Goal: Information Seeking & Learning: Check status

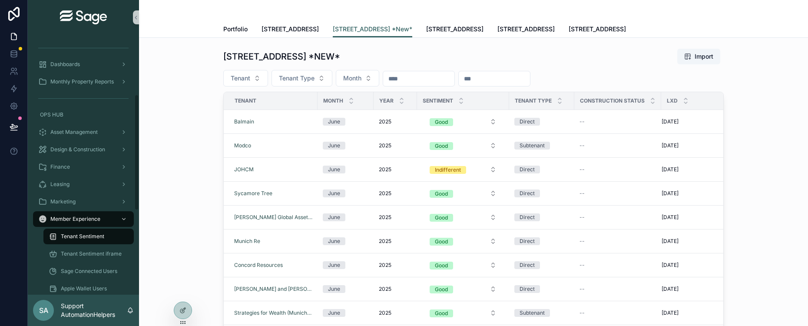
scroll to position [133, 0]
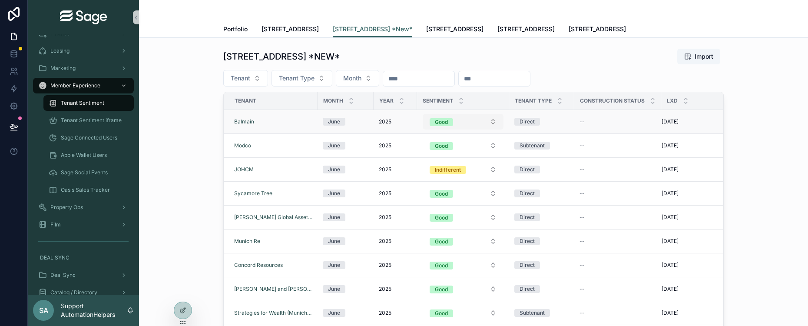
click at [465, 118] on button "Good" at bounding box center [463, 122] width 81 height 16
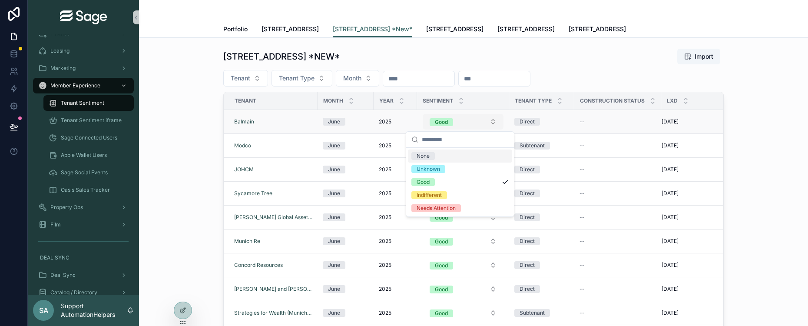
click at [452, 126] on button "Good" at bounding box center [463, 122] width 81 height 16
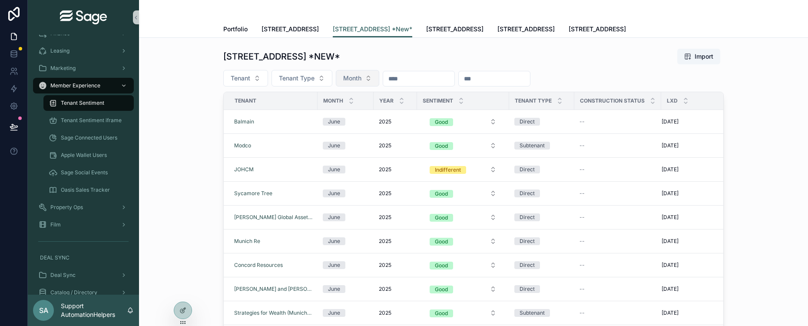
click at [365, 80] on button "Month" at bounding box center [357, 78] width 43 height 17
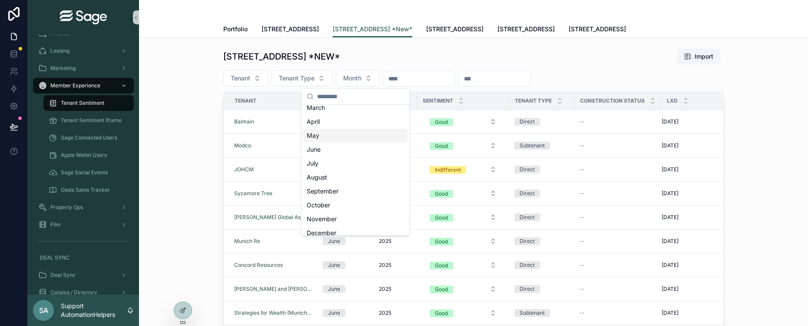
scroll to position [40, 0]
click at [355, 179] on div "September" at bounding box center [355, 185] width 104 height 14
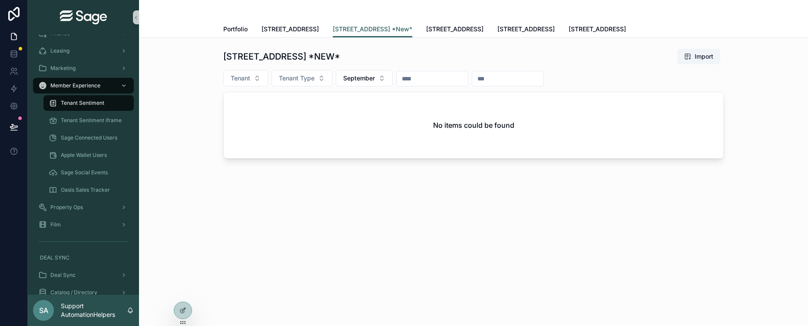
click at [432, 79] on input "scrollable content" at bounding box center [432, 79] width 71 height 12
type input "****"
click at [361, 80] on span "September" at bounding box center [359, 78] width 32 height 9
click at [369, 218] on div "August" at bounding box center [365, 225] width 104 height 14
click at [366, 81] on button "August" at bounding box center [359, 78] width 46 height 17
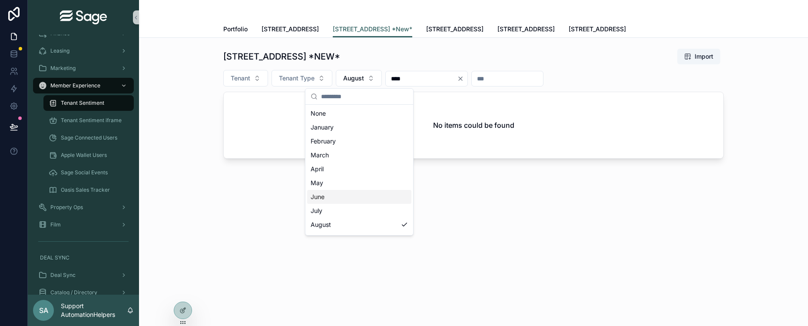
scroll to position [17, 0]
click at [363, 216] on div "September" at bounding box center [359, 222] width 104 height 14
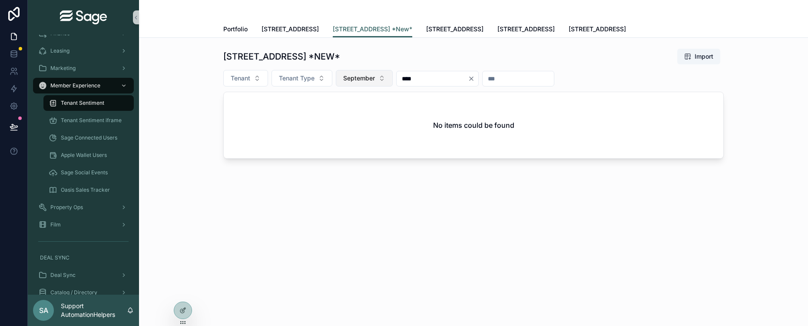
click at [363, 74] on span "September" at bounding box center [359, 78] width 32 height 9
click at [361, 166] on div "April" at bounding box center [365, 169] width 104 height 14
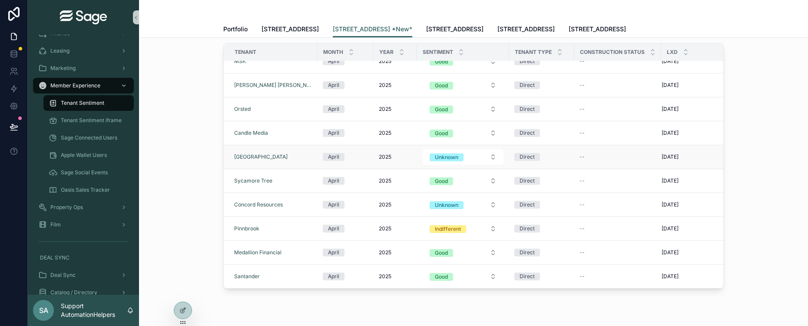
scroll to position [98, 0]
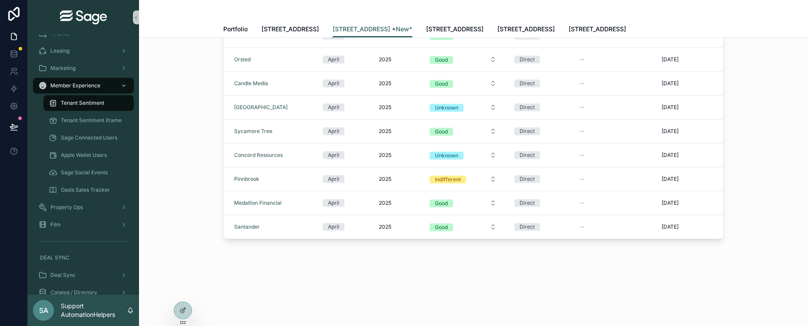
click at [733, 244] on div "[STREET_ADDRESS] *NEW* Import Tenant Tenant Type April **** Tenant Month Year S…" at bounding box center [473, 126] width 669 height 373
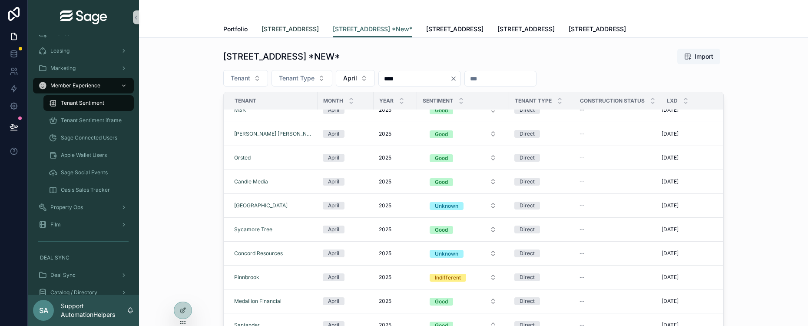
click at [295, 27] on span "[STREET_ADDRESS]" at bounding box center [290, 29] width 57 height 9
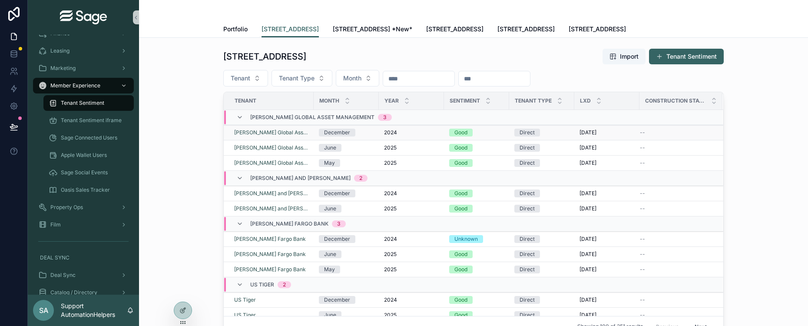
click at [463, 132] on div "Good" at bounding box center [461, 133] width 13 height 8
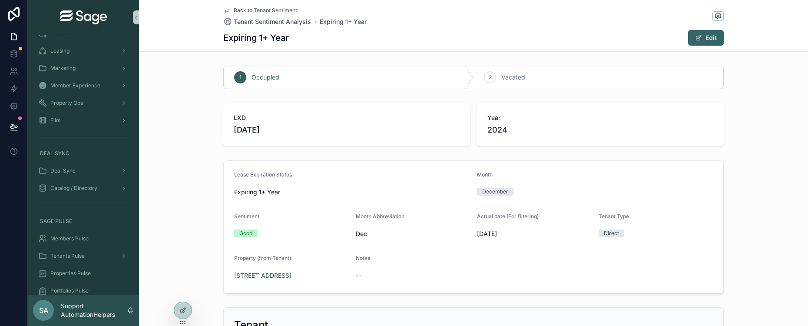
click at [230, 11] on link "Back to Tenant Sentiment" at bounding box center [260, 10] width 74 height 7
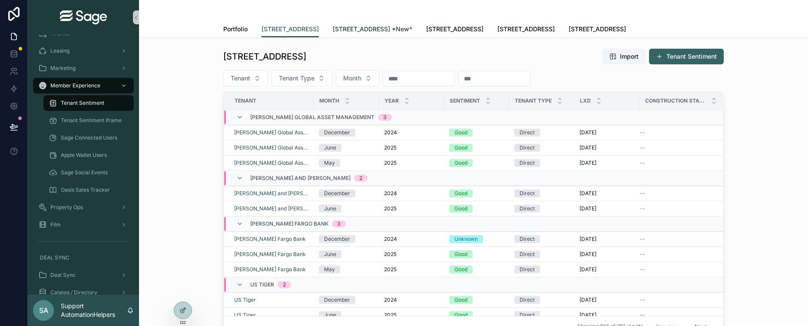
click at [382, 27] on span "[STREET_ADDRESS] *New*" at bounding box center [373, 29] width 80 height 9
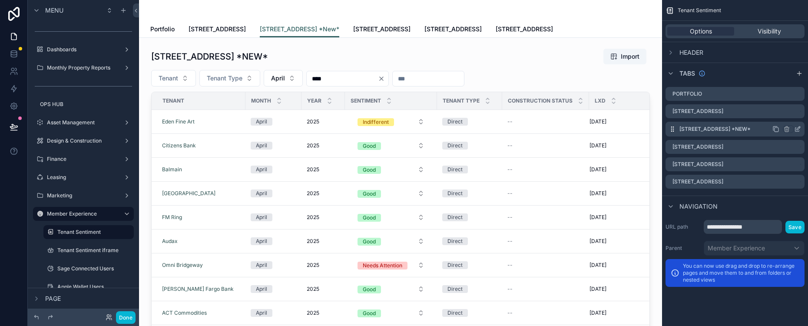
click at [728, 130] on label "[STREET_ADDRESS] *New*" at bounding box center [715, 129] width 71 height 7
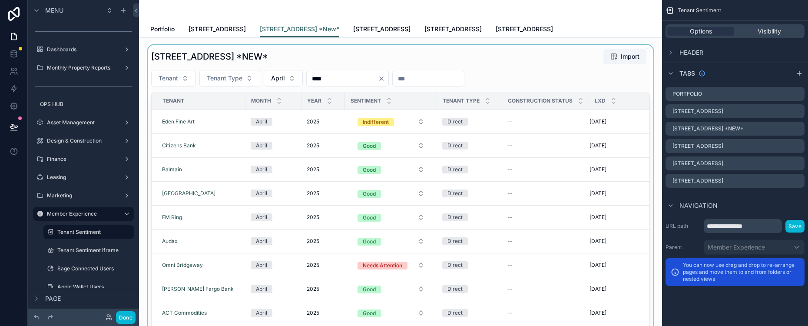
click at [585, 120] on div "scrollable content" at bounding box center [400, 193] width 509 height 296
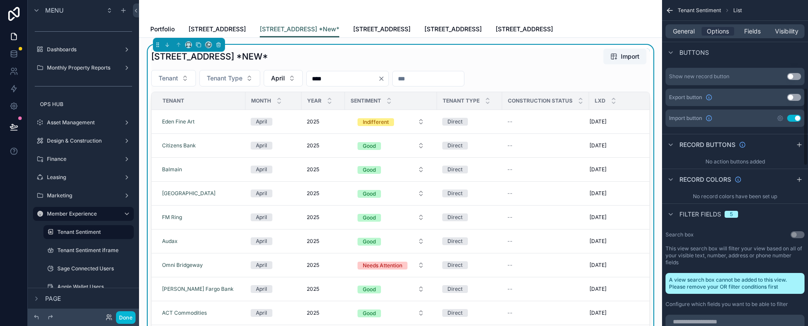
scroll to position [366, 0]
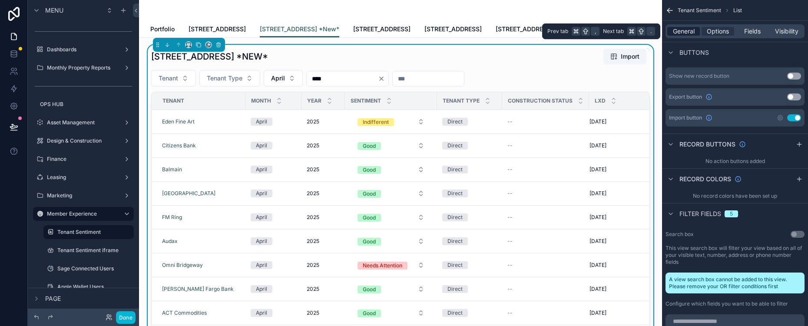
click at [680, 33] on span "General" at bounding box center [684, 31] width 22 height 9
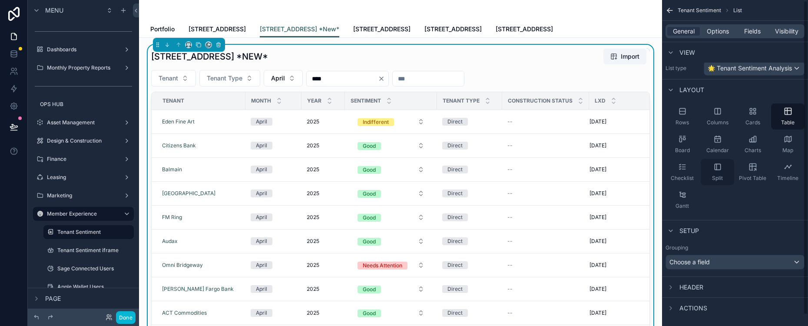
scroll to position [0, 0]
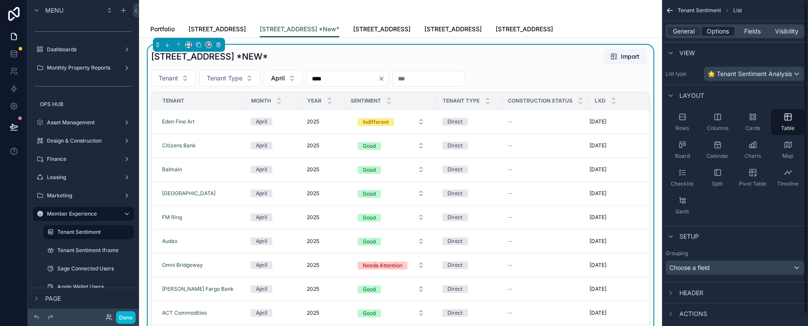
click at [716, 27] on span "Options" at bounding box center [718, 31] width 22 height 9
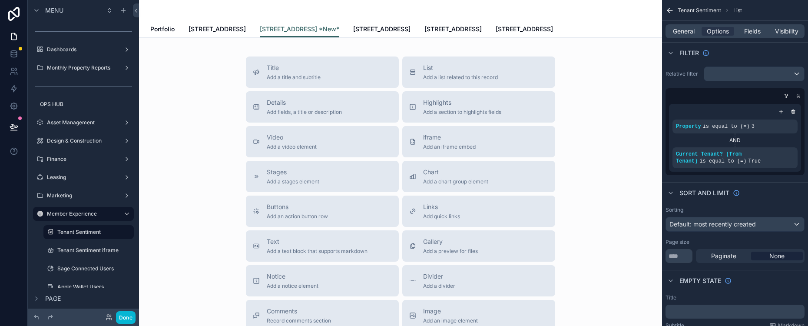
scroll to position [382, 0]
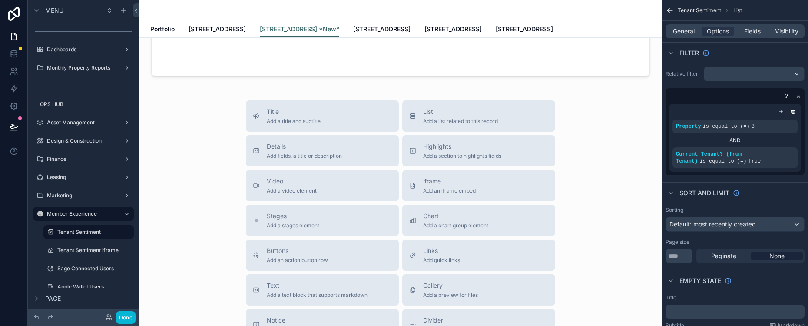
click at [751, 107] on div "scrollable content" at bounding box center [735, 111] width 125 height 9
click at [671, 56] on icon "scrollable content" at bounding box center [671, 53] width 7 height 7
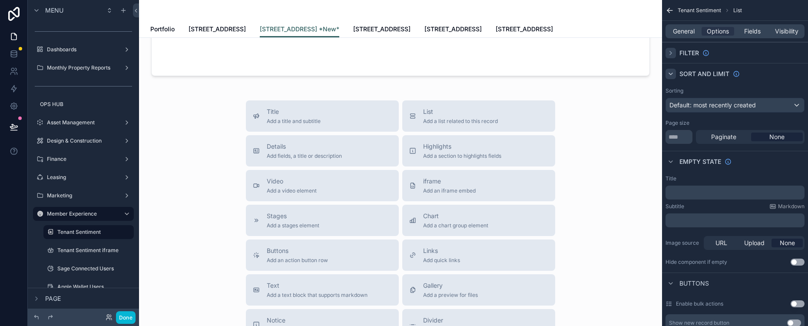
click at [672, 76] on icon "scrollable content" at bounding box center [671, 73] width 7 height 7
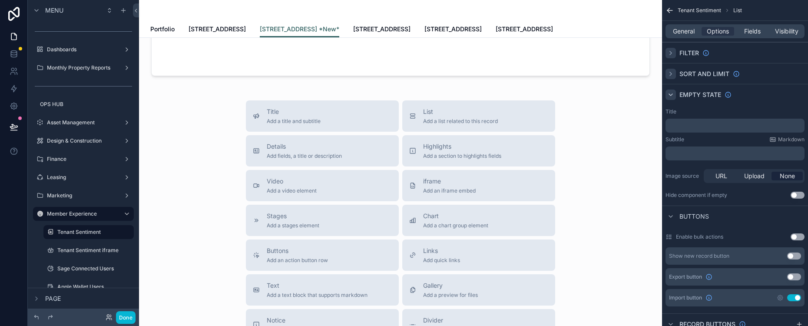
click at [672, 96] on icon "scrollable content" at bounding box center [671, 94] width 7 height 7
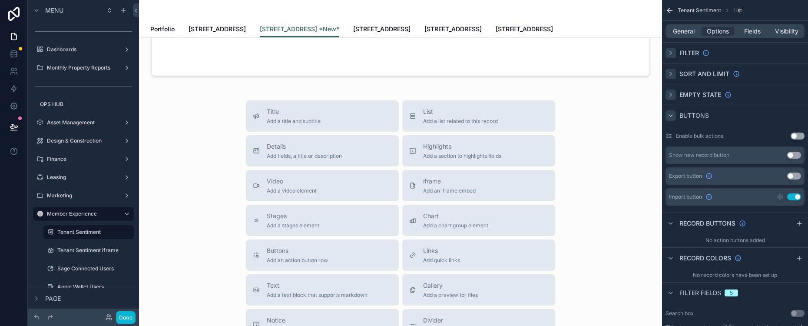
click at [672, 117] on icon "scrollable content" at bounding box center [671, 115] width 7 height 7
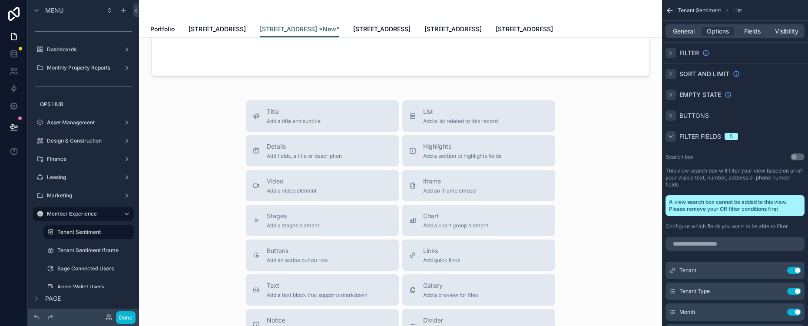
click at [672, 134] on icon "scrollable content" at bounding box center [671, 136] width 7 height 7
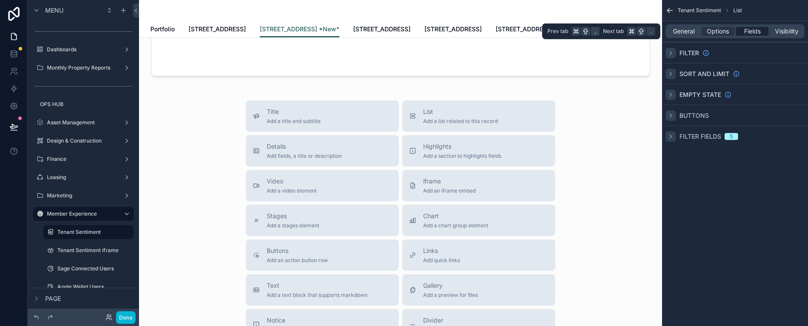
click at [762, 30] on div "Fields" at bounding box center [752, 31] width 33 height 9
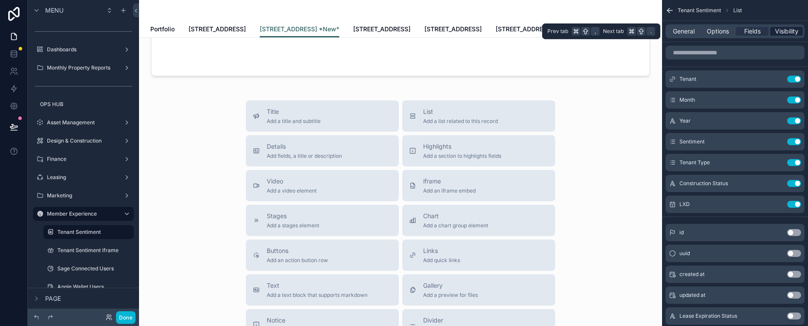
click at [788, 32] on span "Visibility" at bounding box center [786, 31] width 23 height 9
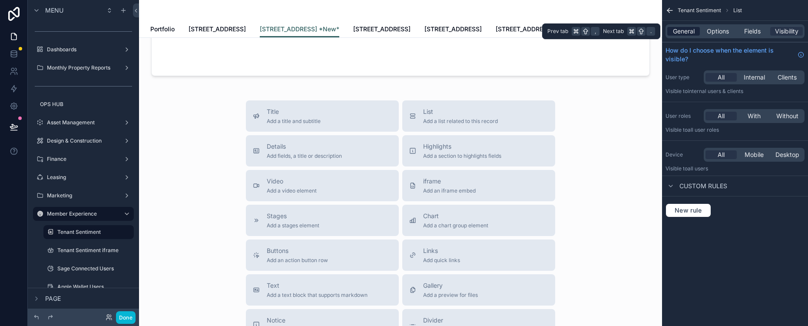
click at [682, 34] on span "General" at bounding box center [684, 31] width 22 height 9
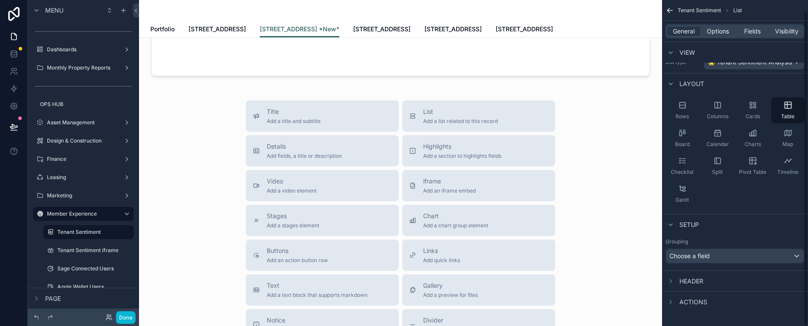
click at [687, 299] on span "Actions" at bounding box center [694, 302] width 28 height 9
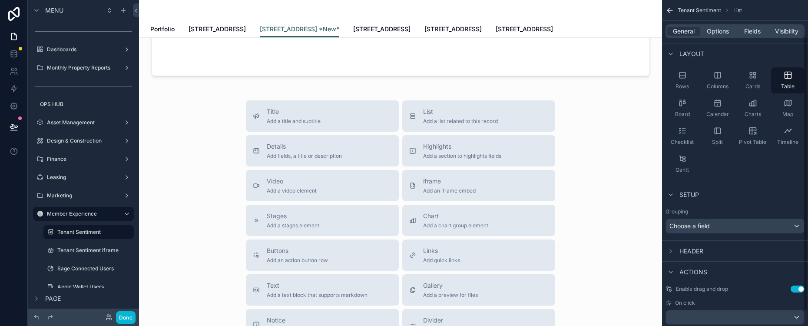
scroll to position [44, 0]
click at [687, 269] on span "Actions" at bounding box center [694, 270] width 28 height 9
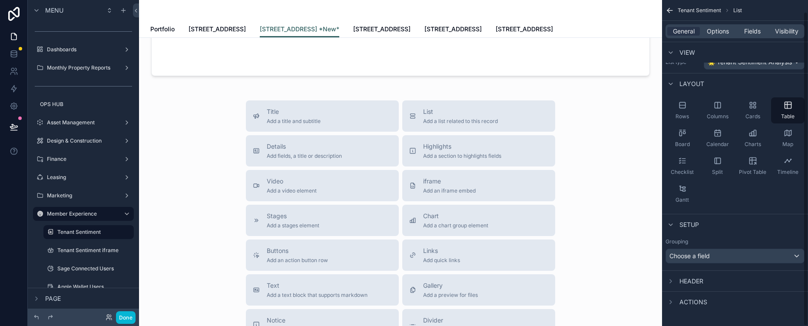
scroll to position [12, 0]
click at [716, 257] on div "Choose a field" at bounding box center [735, 256] width 138 height 14
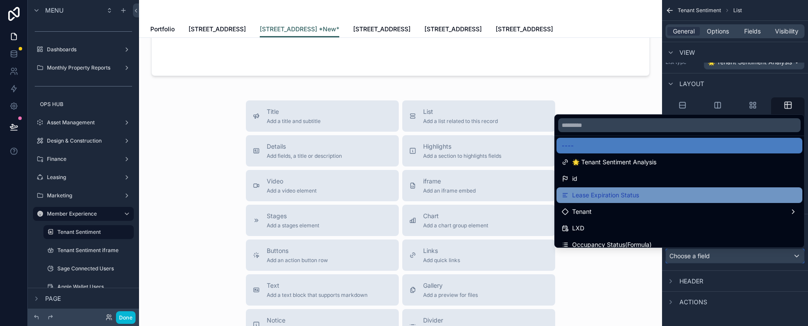
scroll to position [0, 0]
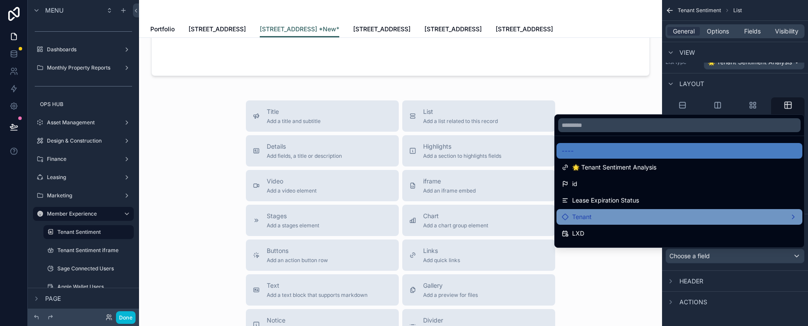
click at [634, 214] on div "Tenant" at bounding box center [680, 217] width 236 height 10
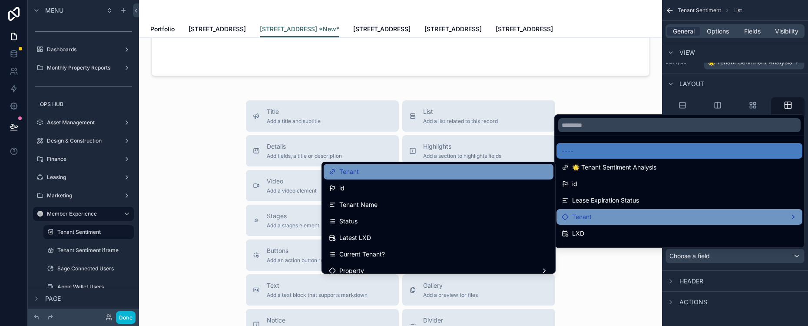
click at [522, 169] on div "Tenant" at bounding box center [439, 171] width 220 height 10
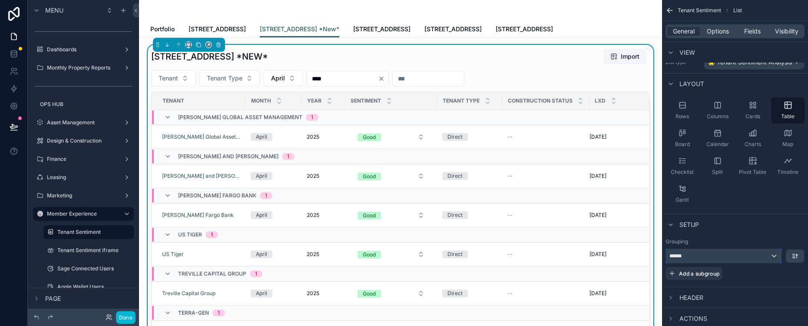
click at [777, 257] on div "******" at bounding box center [724, 256] width 116 height 14
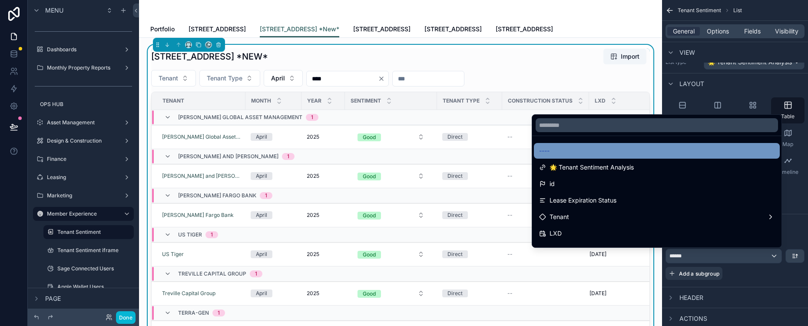
click at [699, 146] on div "----" at bounding box center [657, 151] width 236 height 10
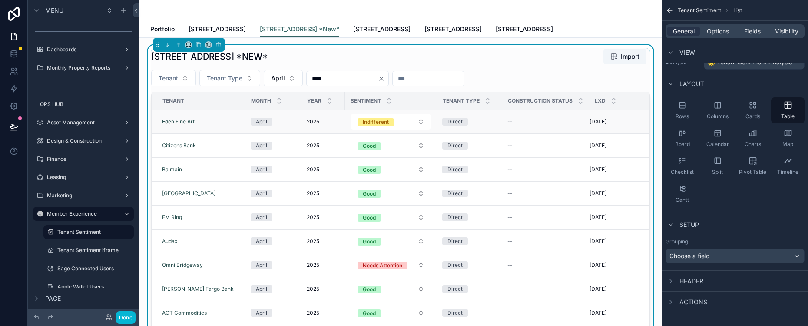
click at [230, 120] on div "Eden Fine Art" at bounding box center [201, 121] width 78 height 7
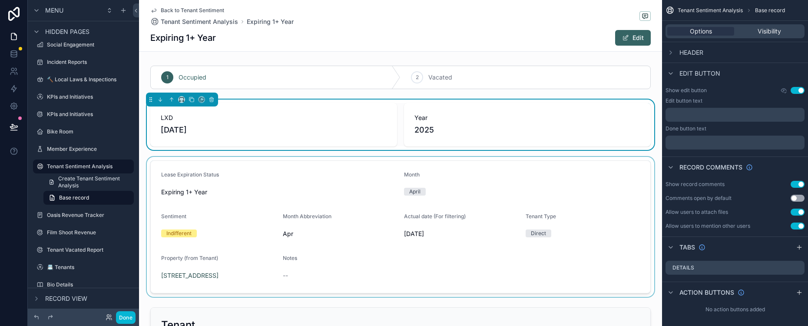
click at [466, 266] on div "scrollable content" at bounding box center [400, 227] width 523 height 140
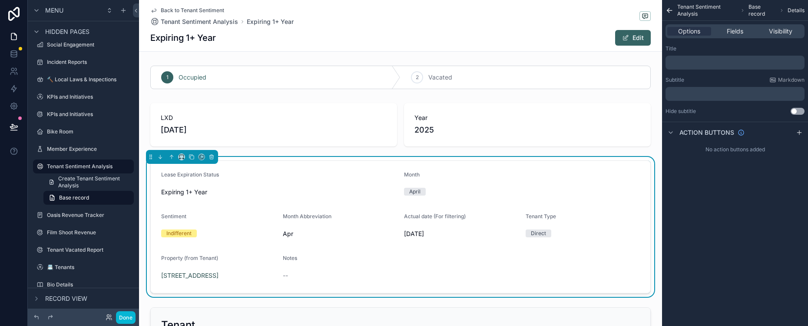
click at [774, 324] on div "Tenant Sentiment Analysis Base record Details Options Fields Visibility Title ﻿…" at bounding box center [735, 163] width 146 height 326
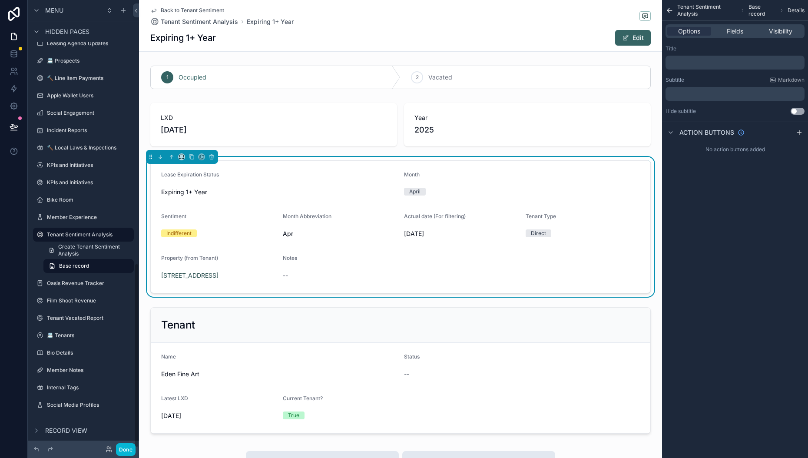
scroll to position [640, 0]
click at [174, 8] on span "Back to Tenant Sentiment" at bounding box center [192, 10] width 63 height 7
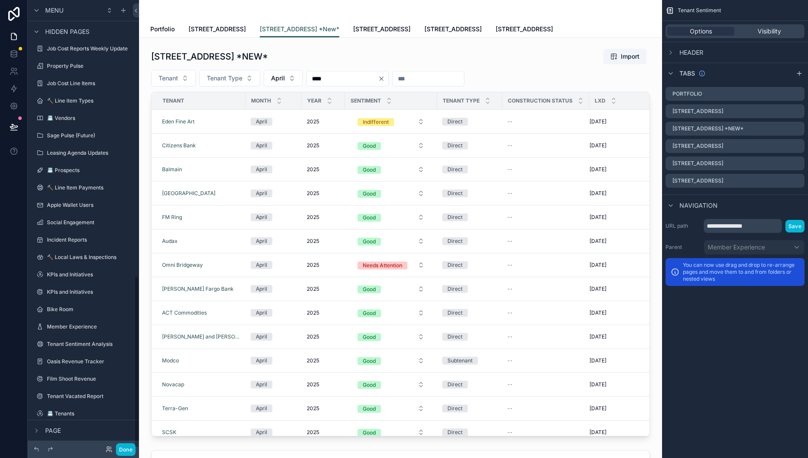
scroll to position [718, 0]
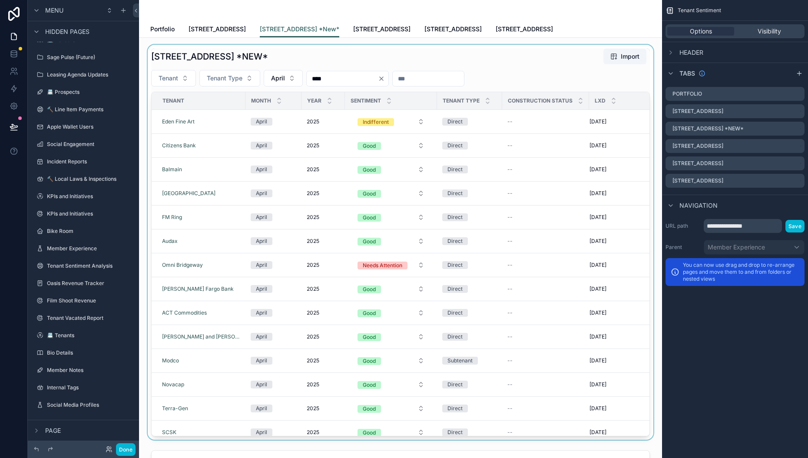
click at [374, 149] on div "scrollable content" at bounding box center [400, 242] width 509 height 395
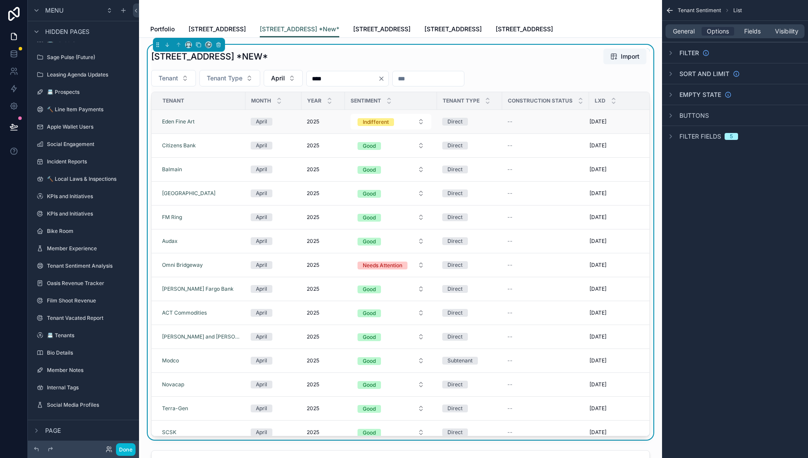
click at [210, 122] on div "Eden Fine Art" at bounding box center [201, 121] width 78 height 7
